Goal: Information Seeking & Learning: Learn about a topic

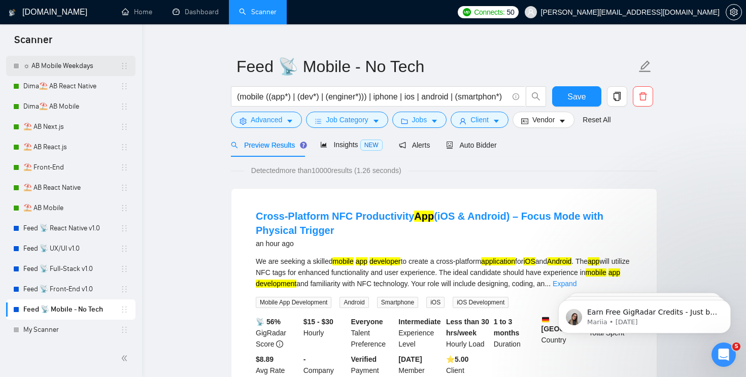
scroll to position [20, 0]
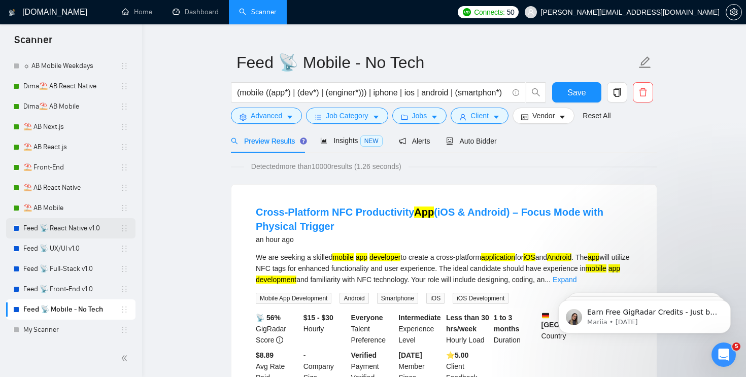
click at [72, 236] on link "Feed 📡 React Native v1.0" at bounding box center [71, 228] width 97 height 20
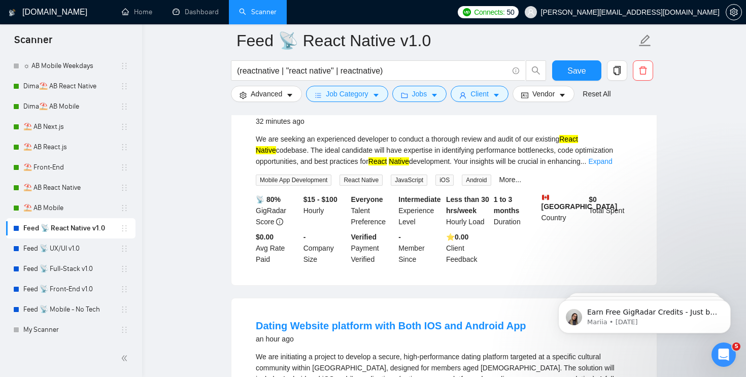
scroll to position [547, 0]
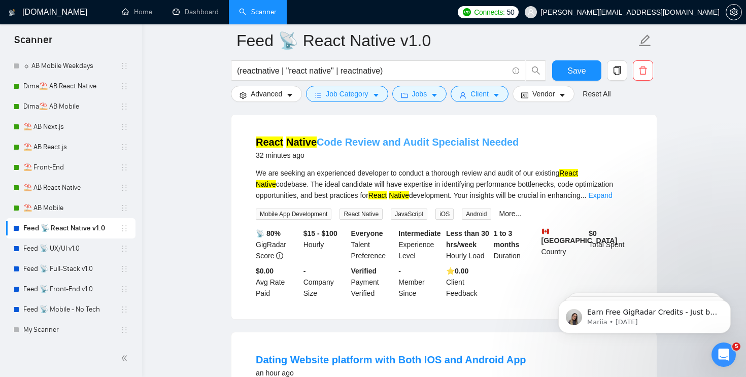
click at [333, 146] on link "React Native Code Review and Audit Specialist Needed" at bounding box center [387, 141] width 263 height 11
click at [273, 95] on span "Advanced" at bounding box center [266, 93] width 31 height 11
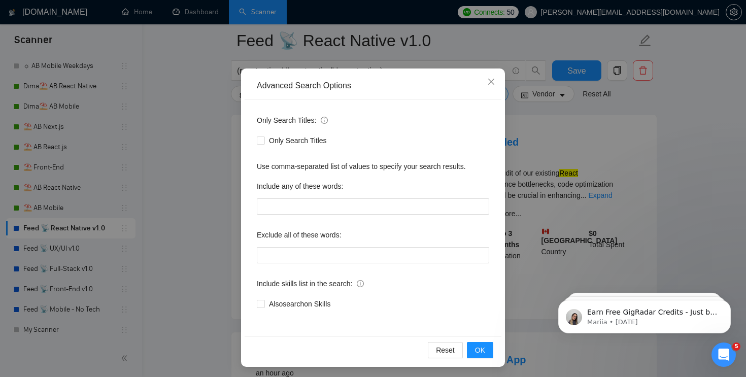
scroll to position [45, 0]
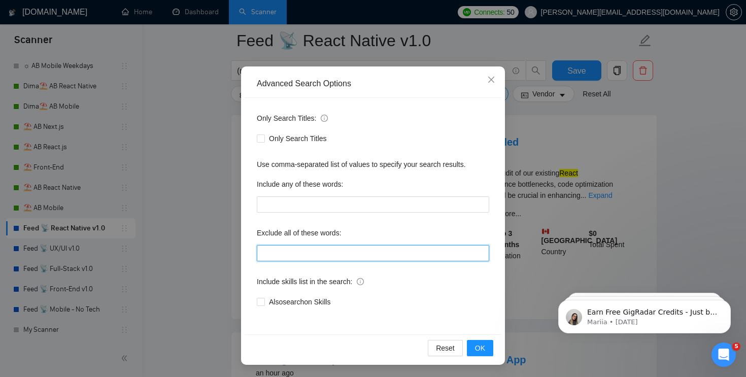
click at [287, 255] on input "text" at bounding box center [373, 253] width 232 height 16
click at [237, 202] on div "Advanced Search Options Only Search Titles: Only Search Titles Use comma-separa…" at bounding box center [373, 188] width 746 height 377
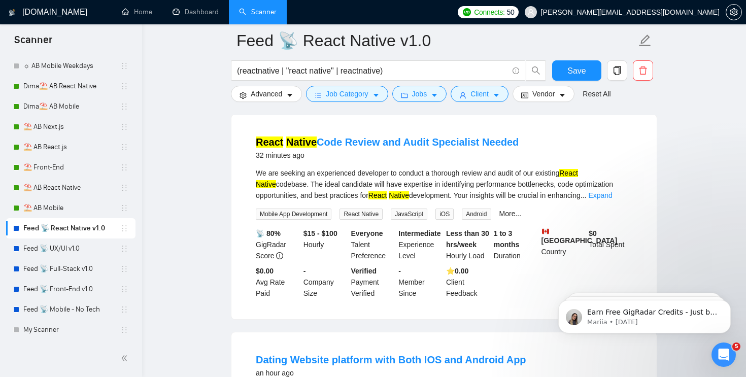
scroll to position [0, 0]
click at [60, 303] on link "Feed 📡 Mobile - No Tech" at bounding box center [71, 309] width 97 height 20
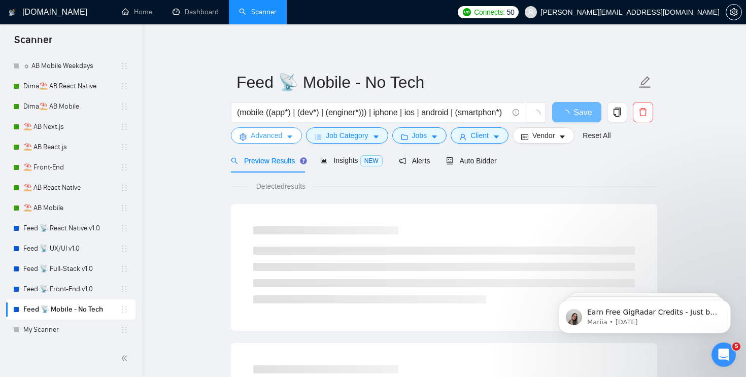
click at [269, 134] on span "Advanced" at bounding box center [266, 135] width 31 height 11
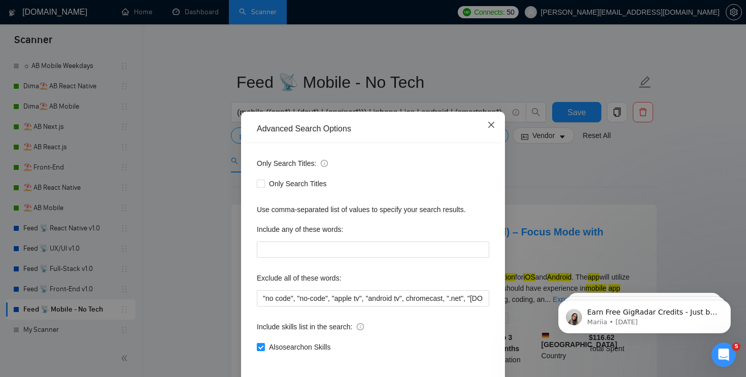
click at [486, 124] on span "Close" at bounding box center [490, 125] width 27 height 27
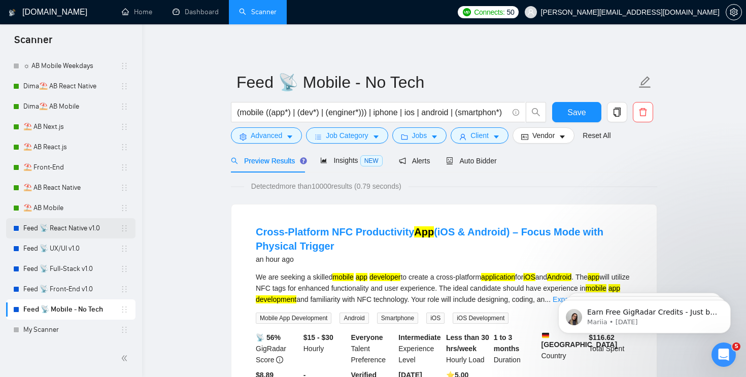
click at [81, 230] on link "Feed 📡 React Native v1.0" at bounding box center [71, 228] width 97 height 20
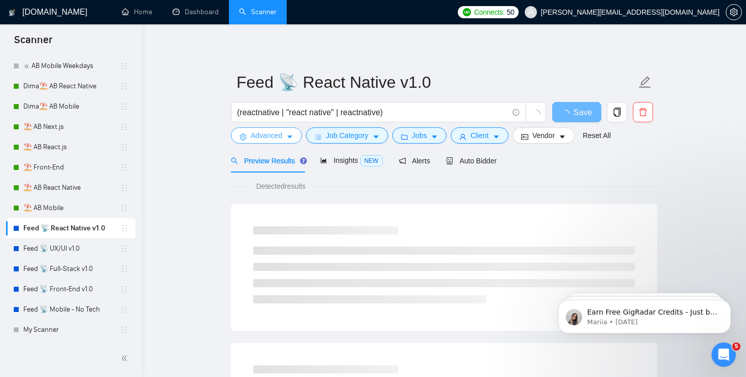
click at [273, 143] on button "Advanced" at bounding box center [266, 135] width 71 height 16
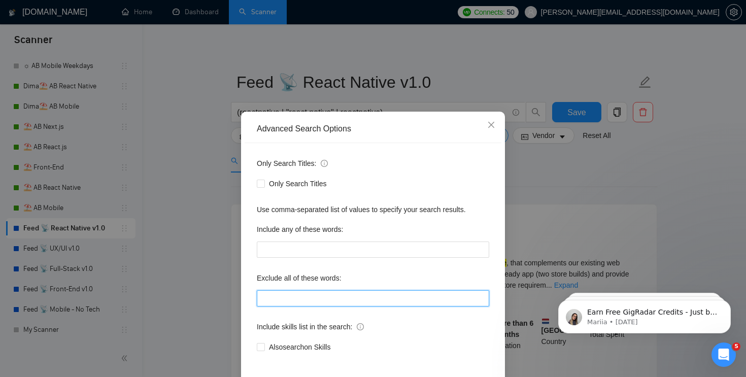
click at [313, 299] on input "text" at bounding box center [373, 298] width 232 height 16
click at [271, 300] on input "text" at bounding box center [373, 298] width 232 height 16
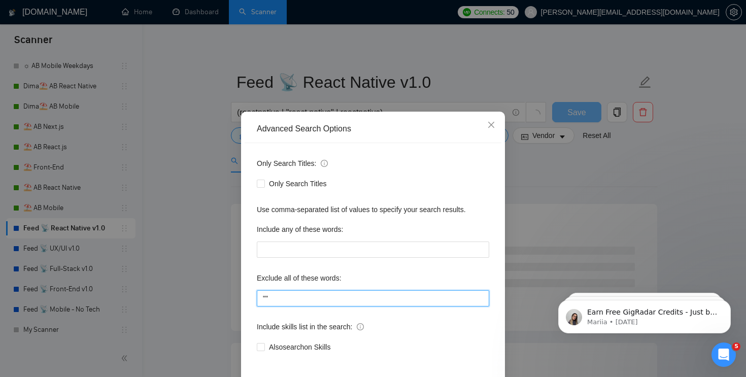
paste input "Code Review"
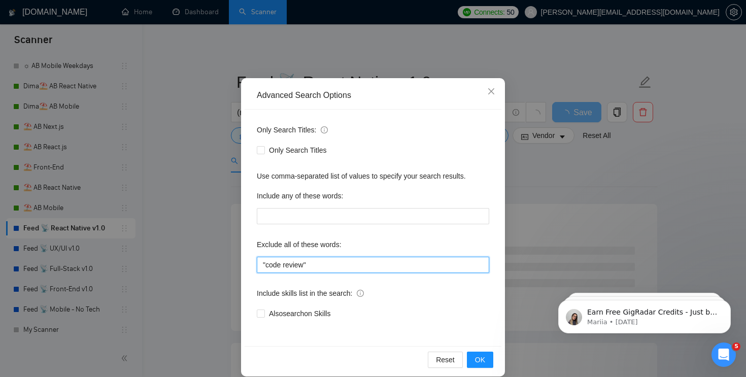
scroll to position [45, 0]
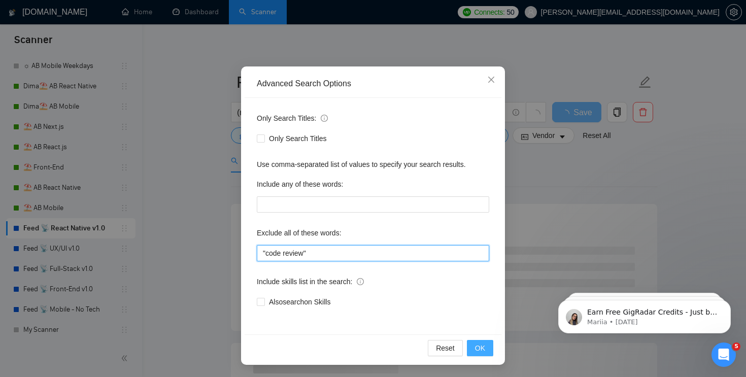
type input ""code review""
click at [476, 345] on span "OK" at bounding box center [480, 347] width 10 height 11
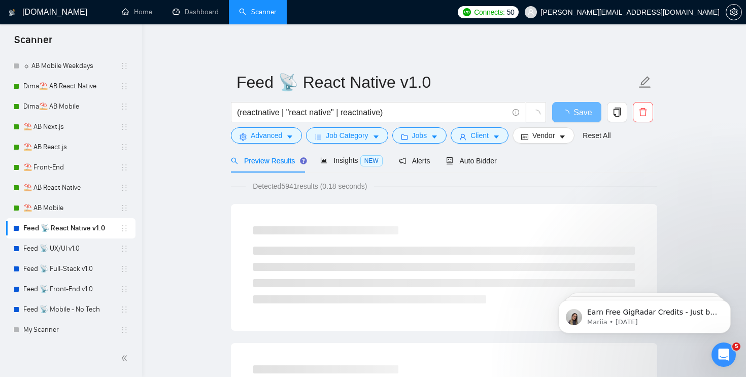
scroll to position [0, 0]
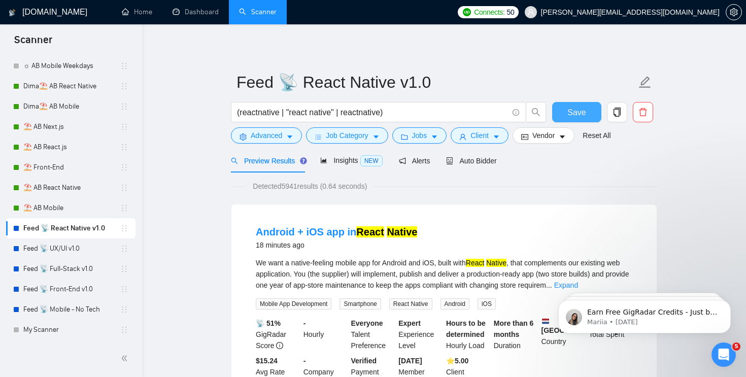
click at [576, 114] on span "Save" at bounding box center [576, 112] width 18 height 13
